Goal: Task Accomplishment & Management: Complete application form

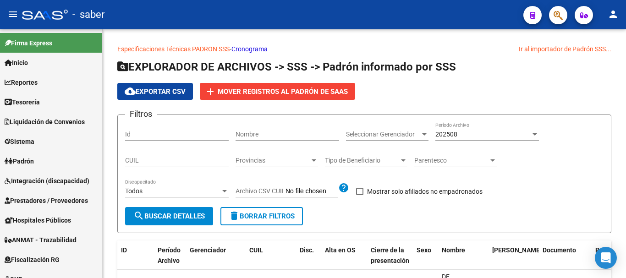
scroll to position [504, 0]
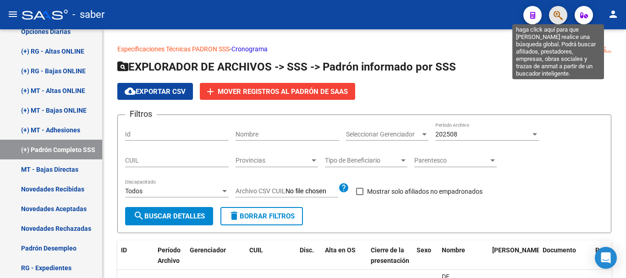
click at [555, 14] on icon "button" at bounding box center [557, 15] width 9 height 11
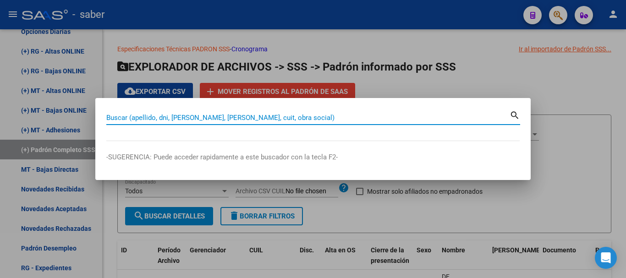
drag, startPoint x: 150, startPoint y: 118, endPoint x: 160, endPoint y: 113, distance: 11.1
click at [155, 116] on input "Buscar (apellido, dni, [PERSON_NAME], [PERSON_NAME], cuit, obra social)" at bounding box center [307, 118] width 403 height 8
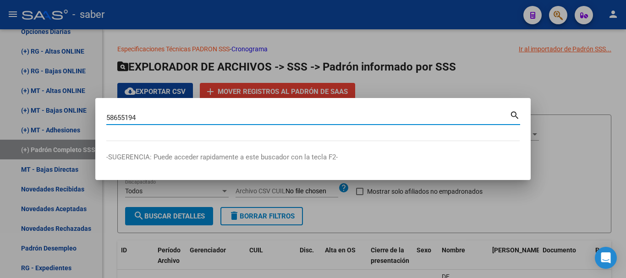
type input "58655194"
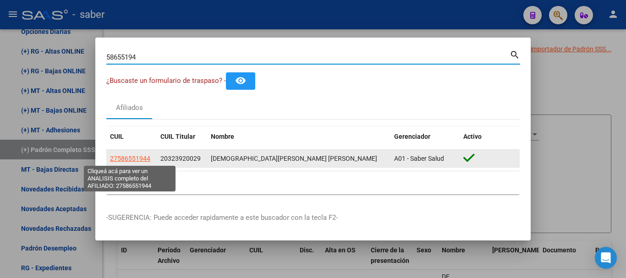
click at [136, 158] on span "27586551944" at bounding box center [130, 158] width 40 height 7
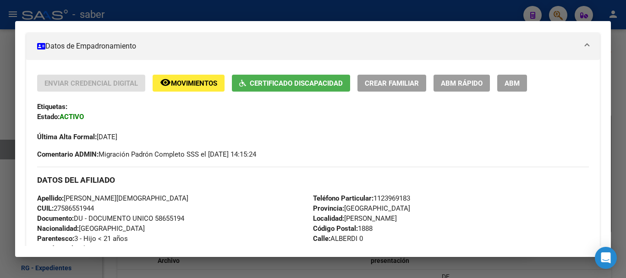
scroll to position [137, 0]
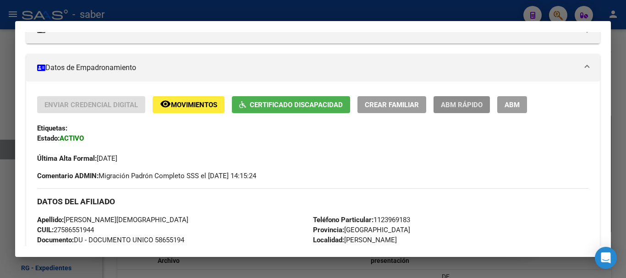
click at [464, 107] on span "ABM Rápido" at bounding box center [462, 105] width 42 height 8
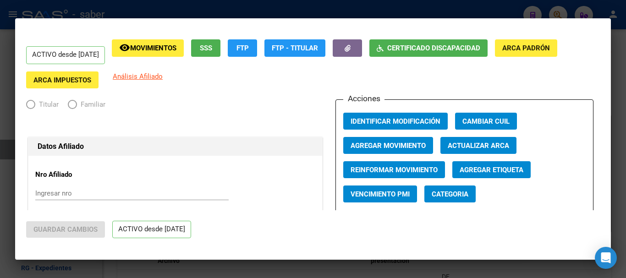
radio input "true"
type input "30-52276217-9"
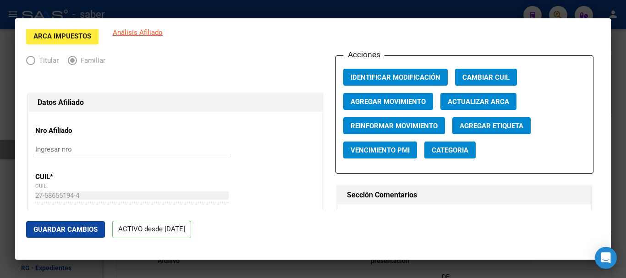
scroll to position [0, 0]
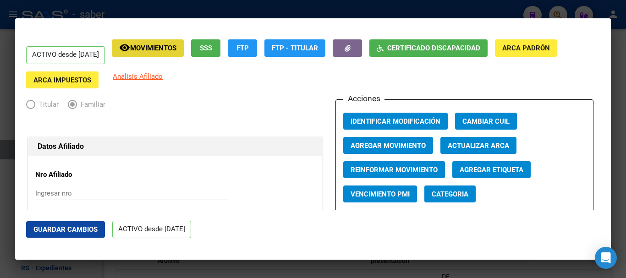
click at [144, 41] on button "remove_red_eye Movimientos" at bounding box center [148, 47] width 72 height 17
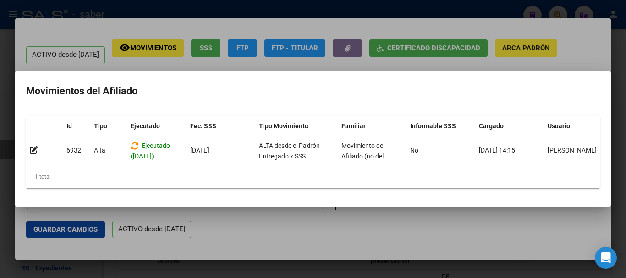
drag, startPoint x: 283, startPoint y: 240, endPoint x: 280, endPoint y: 227, distance: 13.7
click at [283, 236] on div at bounding box center [313, 139] width 626 height 278
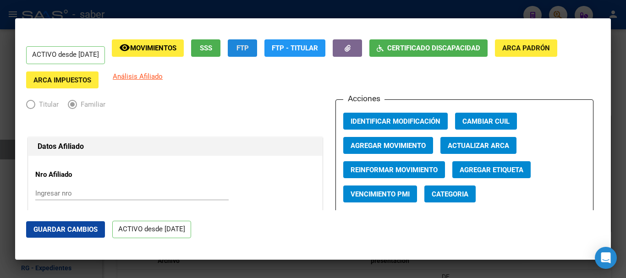
click at [249, 49] on span "FTP" at bounding box center [242, 48] width 12 height 8
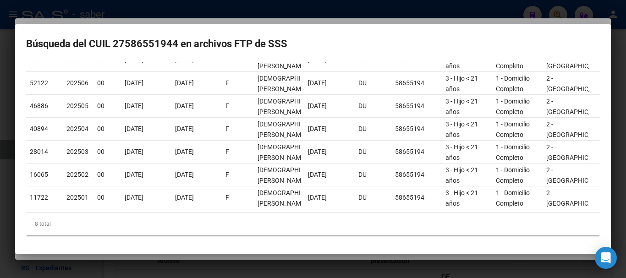
scroll to position [126, 0]
click at [341, 271] on div at bounding box center [313, 139] width 626 height 278
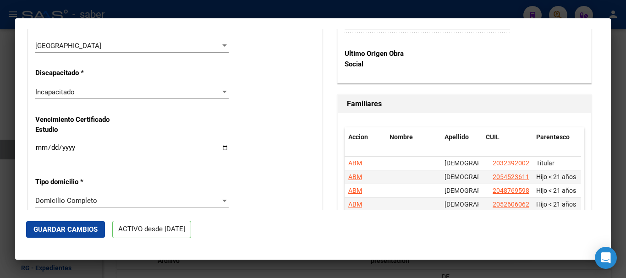
scroll to position [687, 0]
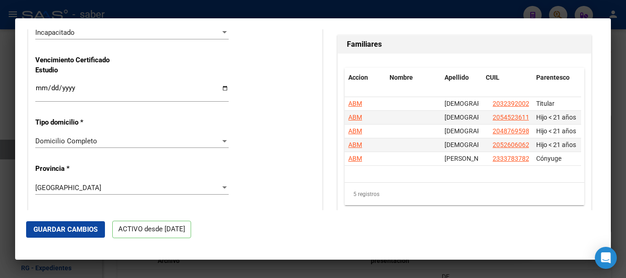
click at [2, 100] on div at bounding box center [313, 139] width 626 height 278
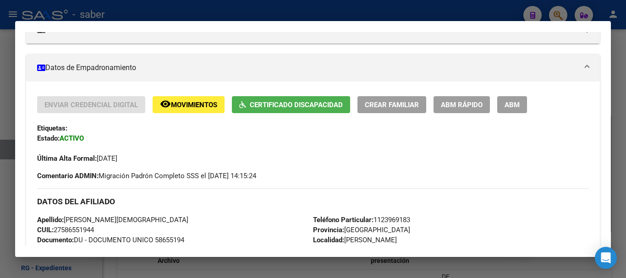
click at [2, 100] on div at bounding box center [313, 139] width 626 height 278
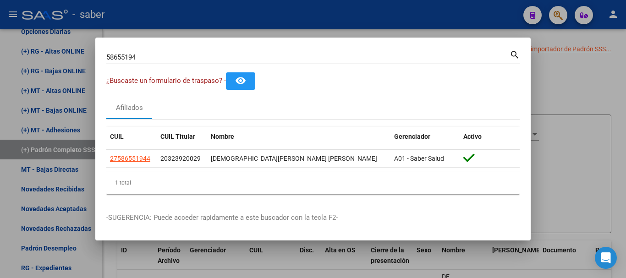
click at [2, 100] on div at bounding box center [313, 139] width 626 height 278
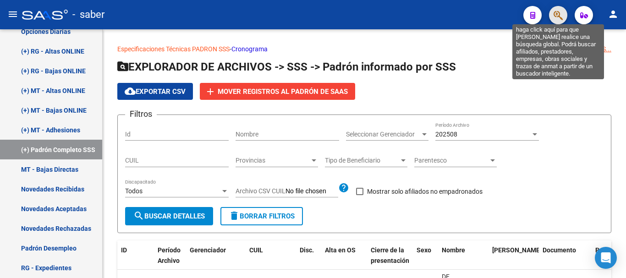
click at [559, 16] on icon "button" at bounding box center [557, 15] width 9 height 11
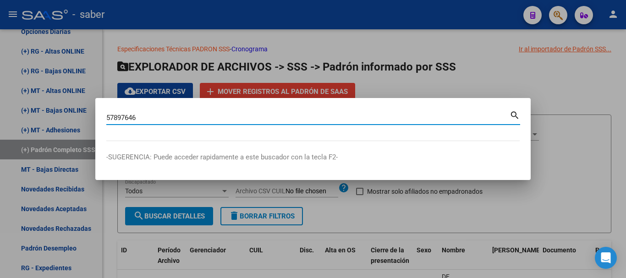
type input "57897646"
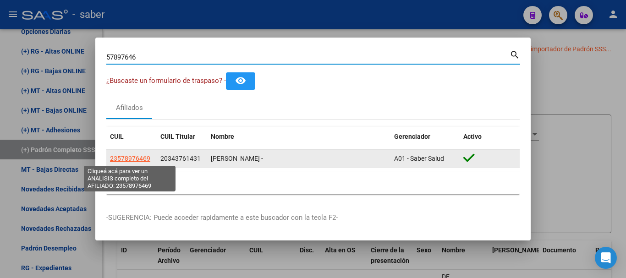
click at [146, 158] on span "23578976469" at bounding box center [130, 158] width 40 height 7
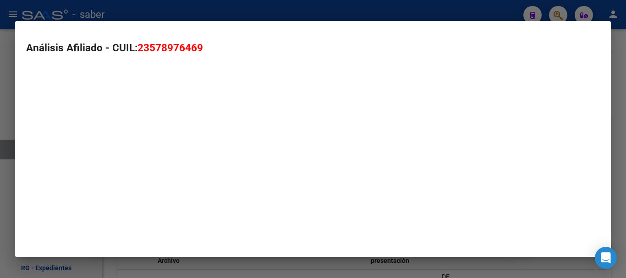
type textarea "23578976469"
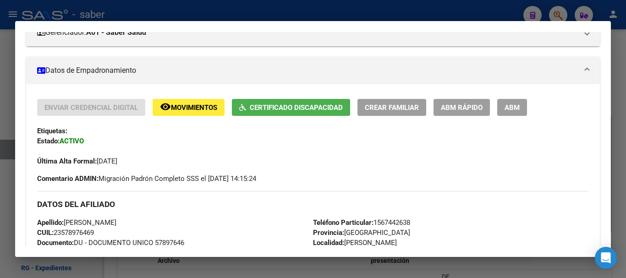
scroll to position [137, 0]
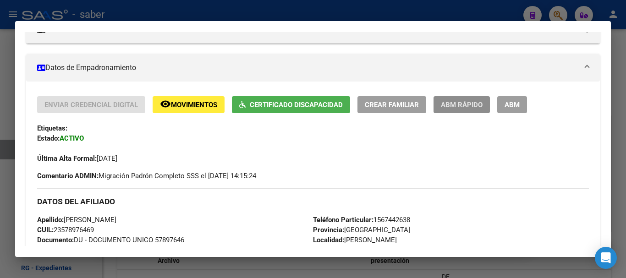
click at [460, 106] on span "ABM Rápido" at bounding box center [462, 105] width 42 height 8
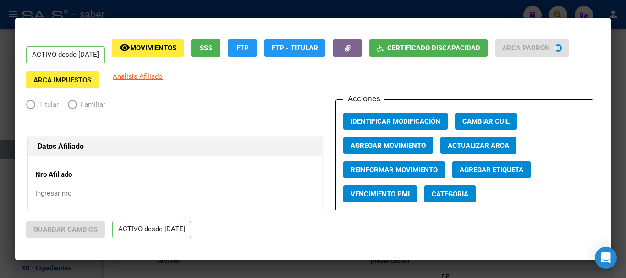
radio input "true"
type input "30-70857483-6"
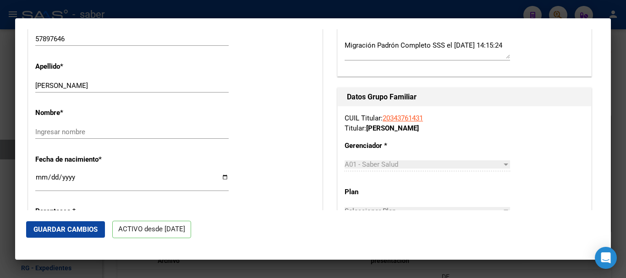
scroll to position [321, 0]
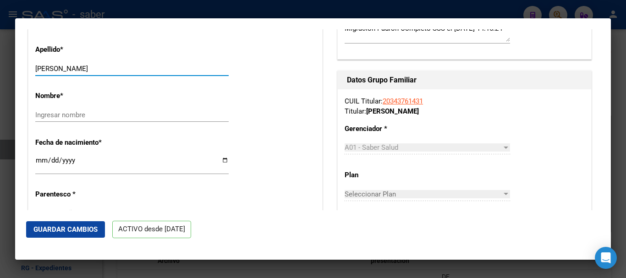
drag, startPoint x: 69, startPoint y: 66, endPoint x: 135, endPoint y: 70, distance: 66.1
click at [135, 69] on input "[PERSON_NAME]" at bounding box center [131, 69] width 193 height 8
type input "[PERSON_NAME]"
click at [73, 111] on input "Ingresar nombre" at bounding box center [131, 115] width 193 height 8
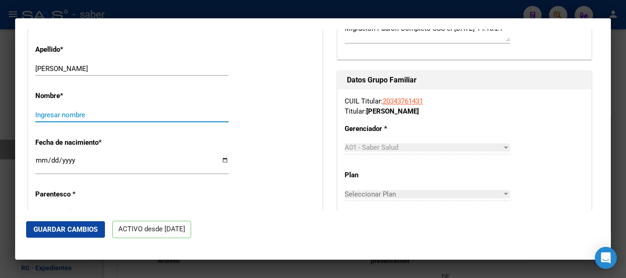
paste input "[PERSON_NAME]"
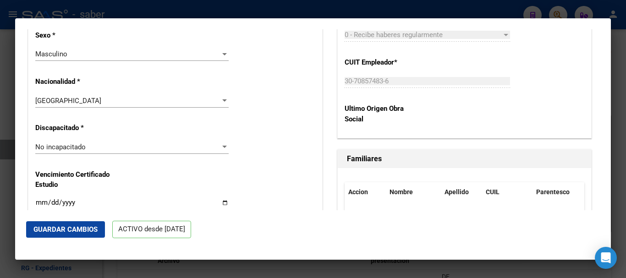
scroll to position [595, 0]
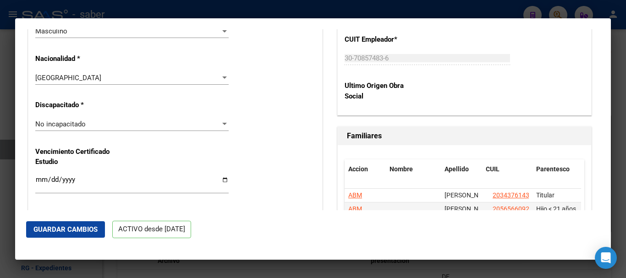
type input "[PERSON_NAME]"
click at [78, 125] on span "No incapacitado" at bounding box center [60, 124] width 50 height 8
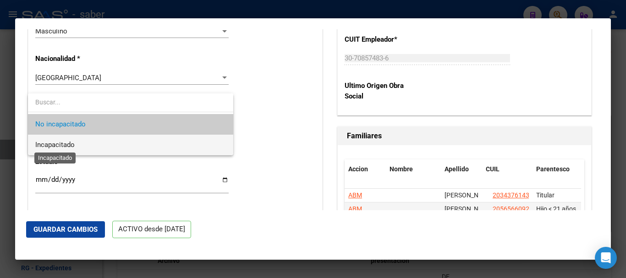
click at [60, 146] on span "Incapacitado" at bounding box center [54, 145] width 39 height 8
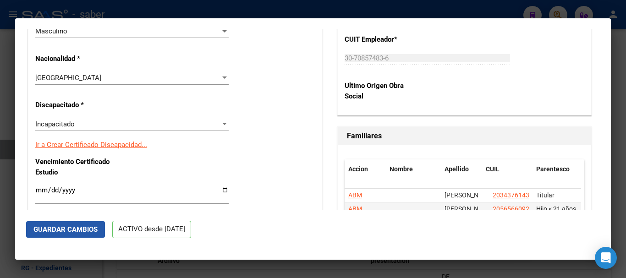
click at [72, 229] on span "Guardar Cambios" at bounding box center [65, 229] width 64 height 8
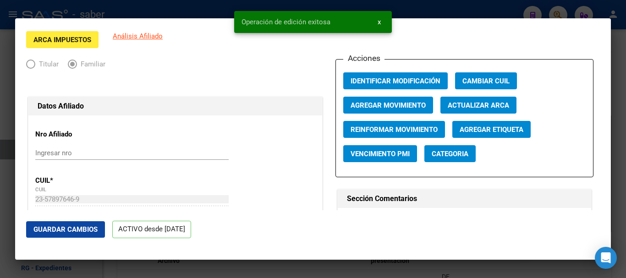
scroll to position [0, 0]
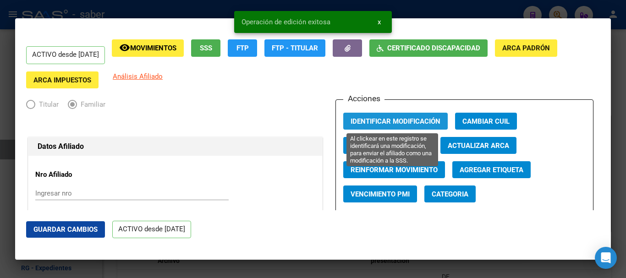
click at [374, 121] on span "Identificar Modificación" at bounding box center [395, 121] width 90 height 8
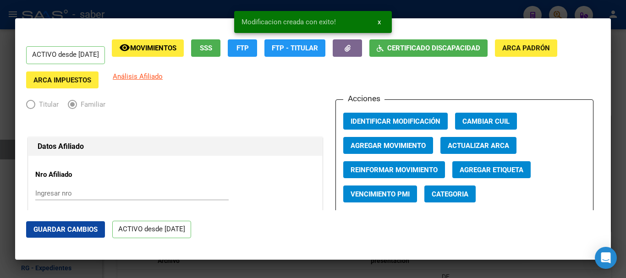
click at [2, 101] on div at bounding box center [313, 139] width 626 height 278
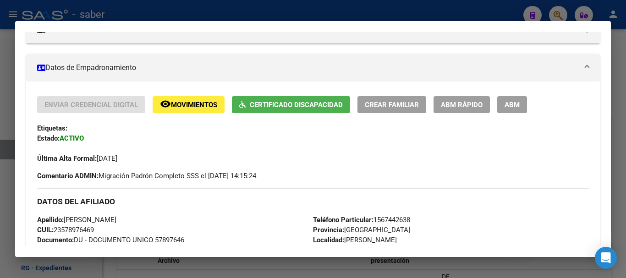
click at [0, 87] on div at bounding box center [313, 139] width 626 height 278
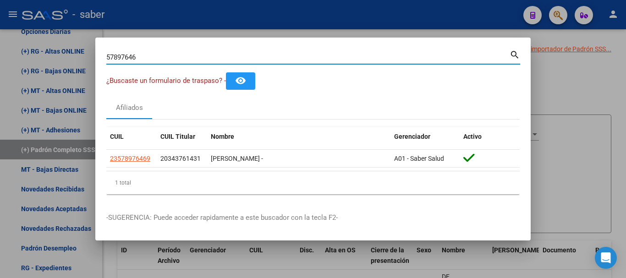
drag, startPoint x: 95, startPoint y: 58, endPoint x: 85, endPoint y: 58, distance: 10.1
click at [85, 58] on div "57897646 Buscar (apellido, dni, cuil, nro traspaso, cuit, obra social) search ¿…" at bounding box center [313, 139] width 626 height 278
type input "52597337"
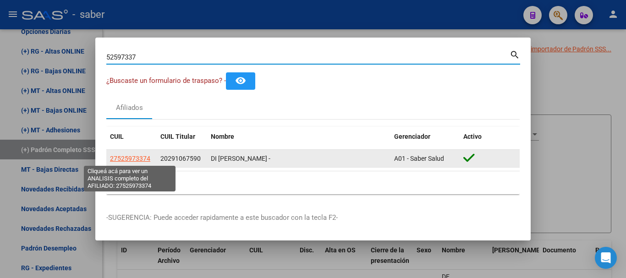
click at [118, 160] on span "27525973374" at bounding box center [130, 158] width 40 height 7
type textarea "27525973374"
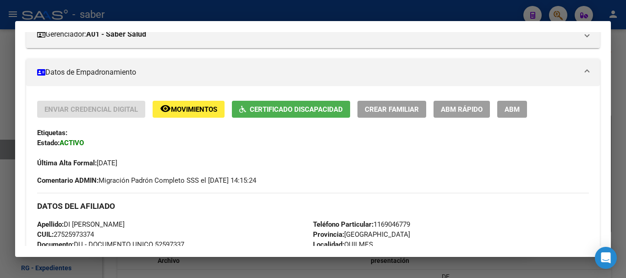
scroll to position [137, 0]
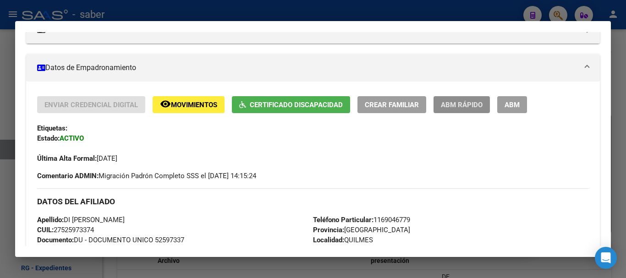
click at [467, 103] on span "ABM Rápido" at bounding box center [462, 105] width 42 height 8
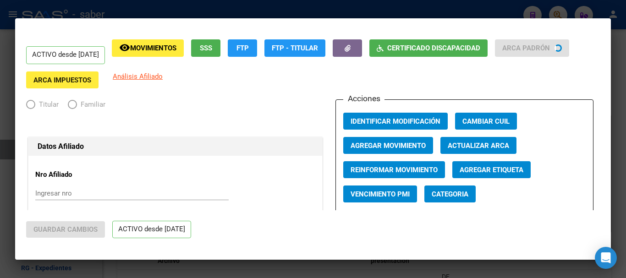
radio input "true"
type input "30-71796649-6"
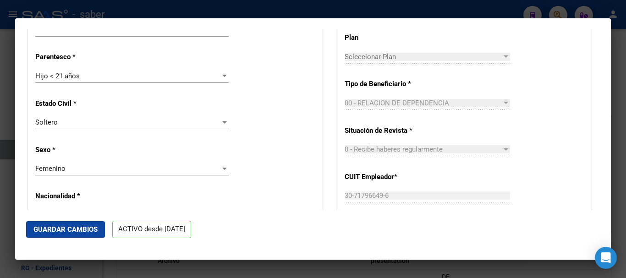
scroll to position [550, 0]
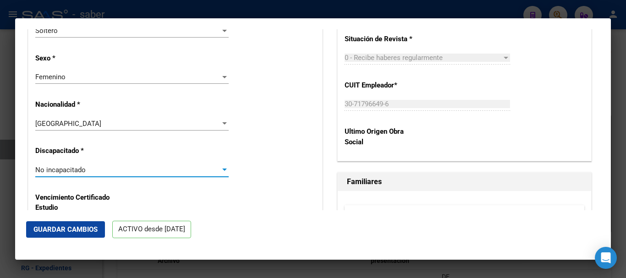
click at [84, 169] on span "No incapacitado" at bounding box center [60, 170] width 50 height 8
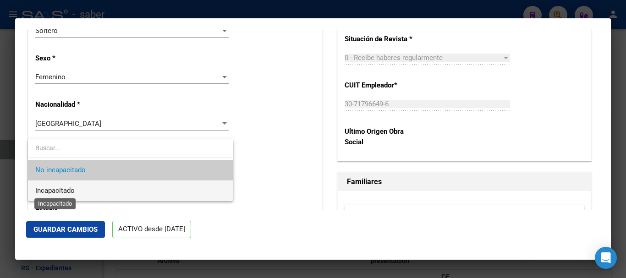
click at [65, 190] on span "Incapacitado" at bounding box center [54, 190] width 39 height 8
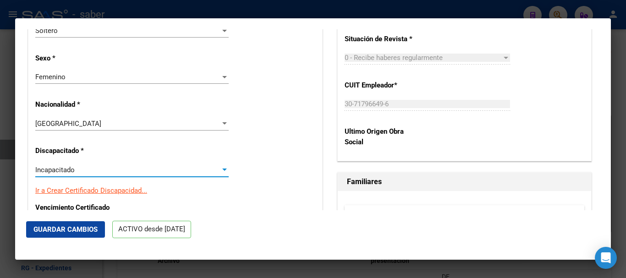
click at [67, 226] on span "Guardar Cambios" at bounding box center [65, 229] width 64 height 8
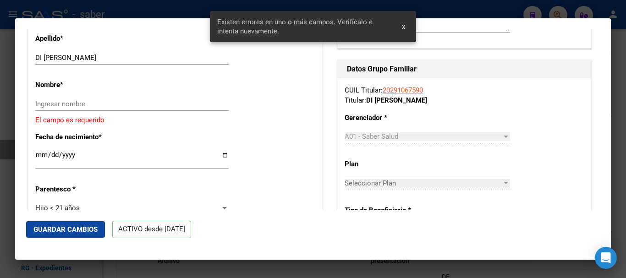
scroll to position [327, 0]
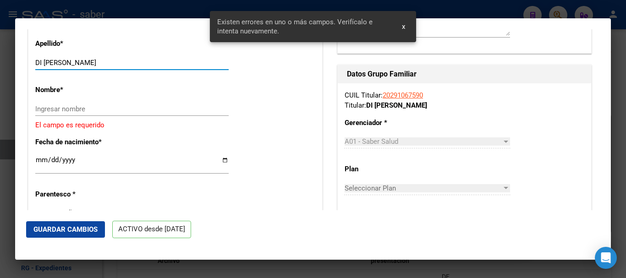
drag, startPoint x: 63, startPoint y: 63, endPoint x: 144, endPoint y: 65, distance: 80.6
click at [144, 65] on input "DI [PERSON_NAME]" at bounding box center [131, 63] width 193 height 8
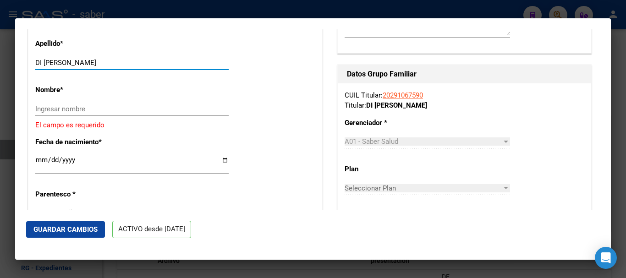
type input "DI [PERSON_NAME]"
click at [90, 108] on input "Ingresar nombre" at bounding box center [131, 109] width 193 height 8
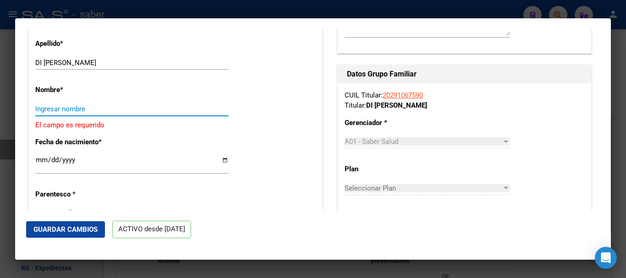
paste input "[PERSON_NAME]"
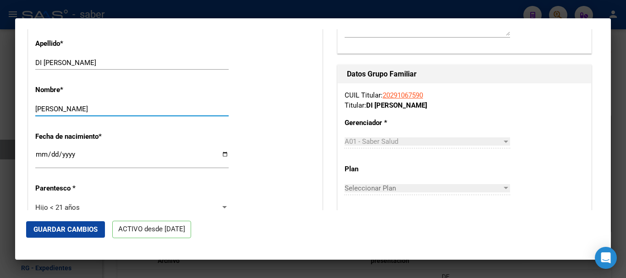
type input "[PERSON_NAME]"
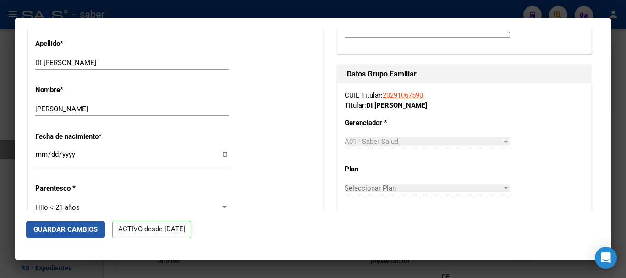
click at [48, 229] on span "Guardar Cambios" at bounding box center [65, 229] width 64 height 8
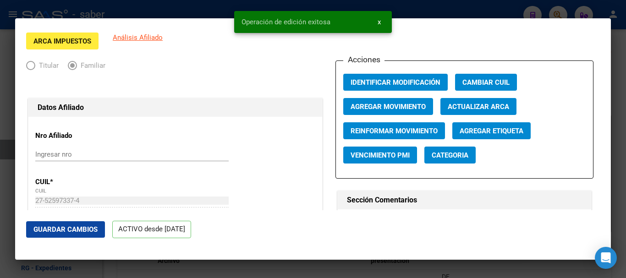
scroll to position [0, 0]
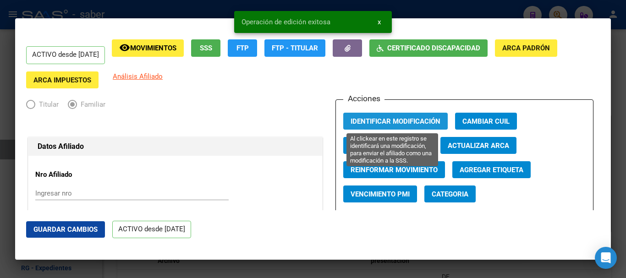
click at [398, 120] on span "Identificar Modificación" at bounding box center [395, 121] width 90 height 8
click at [370, 123] on span "Identificar Modificación" at bounding box center [395, 121] width 90 height 8
